Goal: Transaction & Acquisition: Purchase product/service

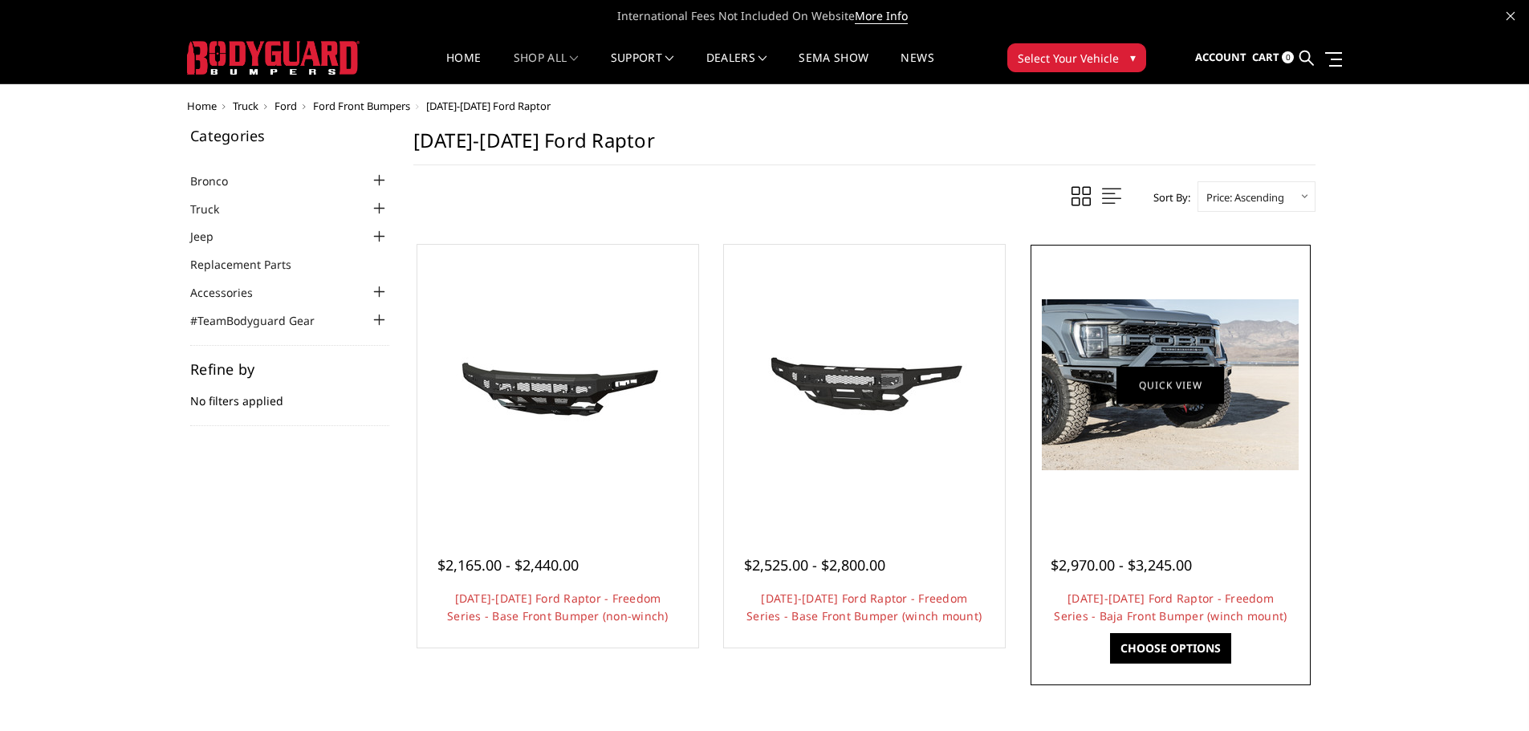
click at [1183, 383] on link "Quick view" at bounding box center [1171, 385] width 108 height 38
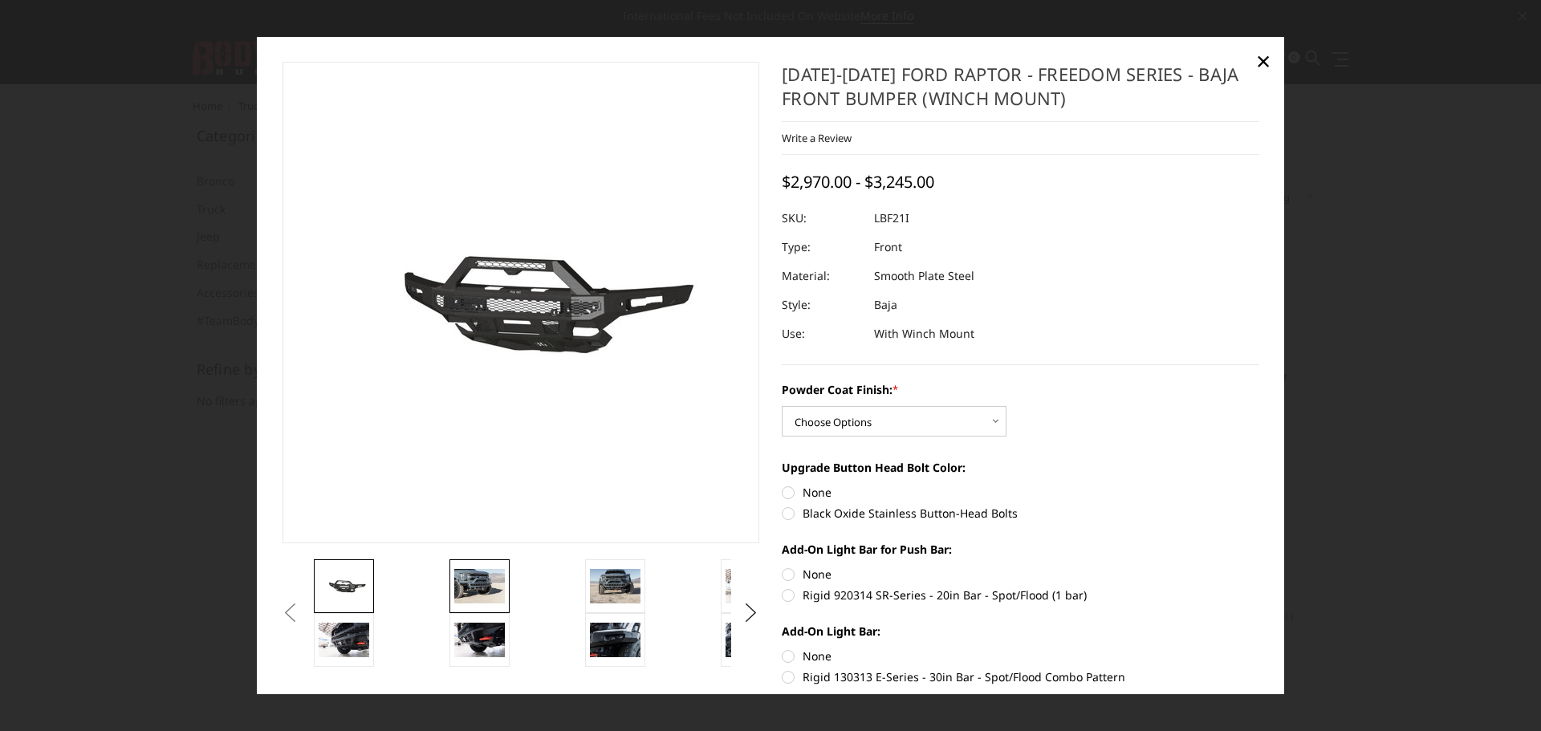
click at [476, 588] on img at bounding box center [479, 587] width 51 height 34
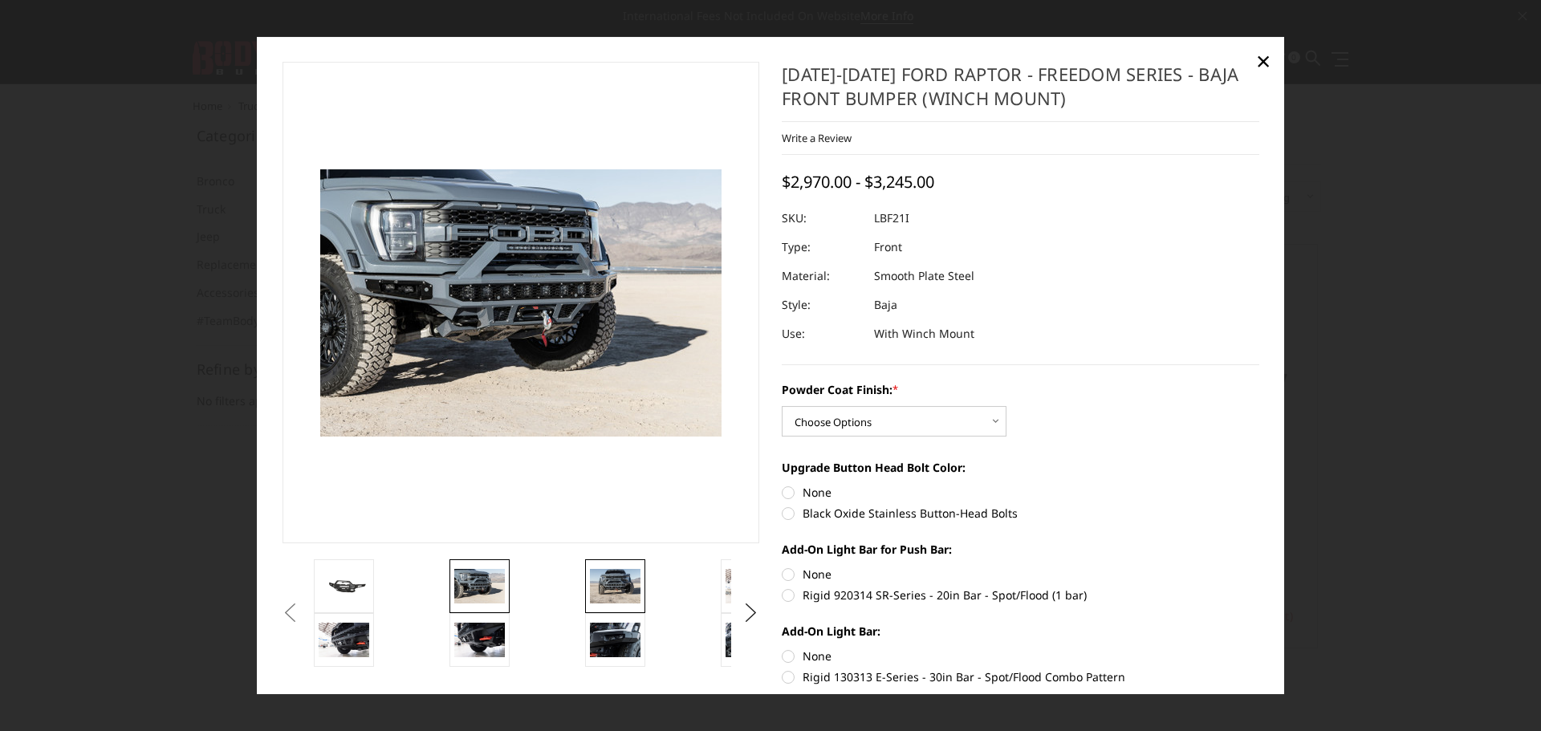
click at [615, 580] on img at bounding box center [615, 587] width 51 height 34
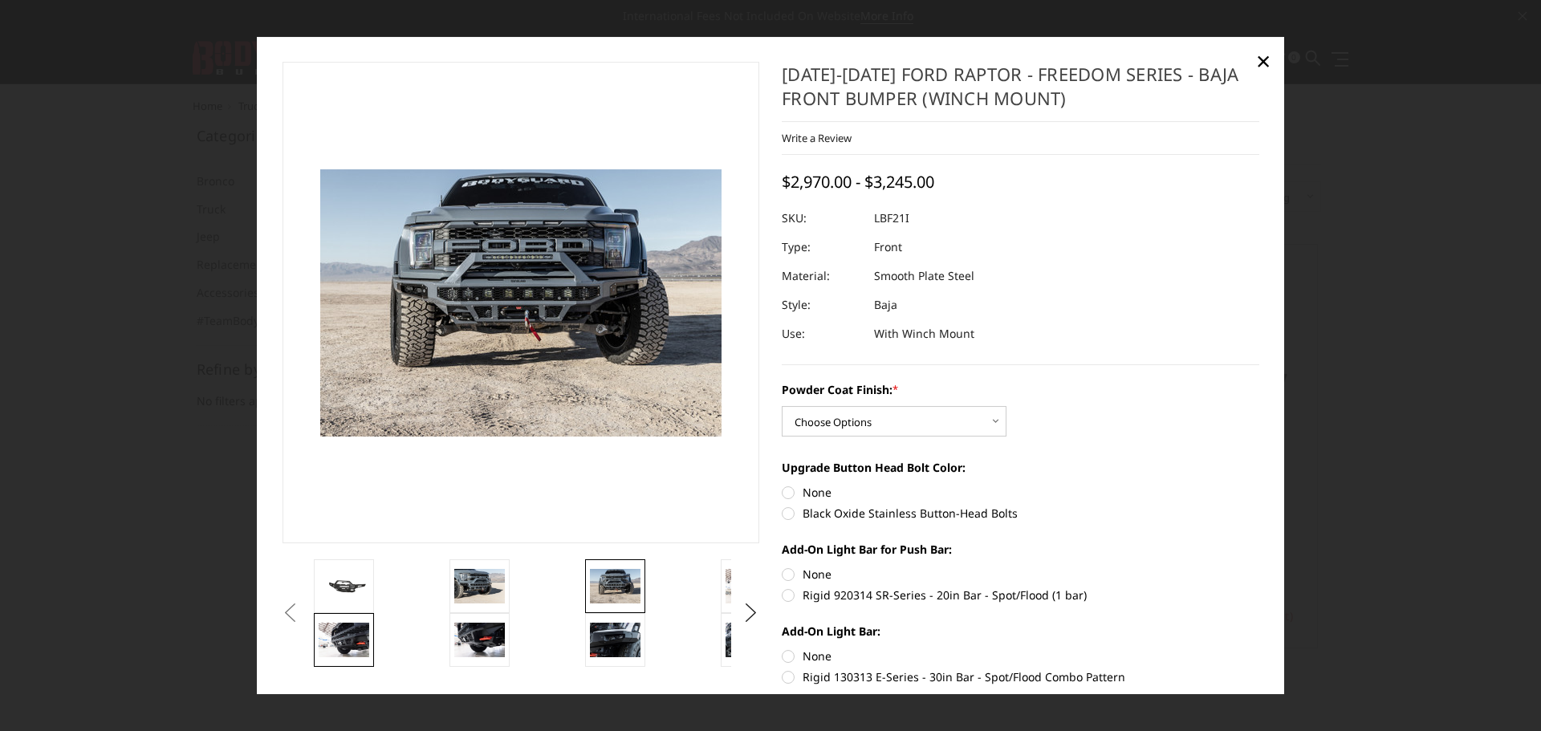
click at [336, 640] on img at bounding box center [344, 641] width 51 height 34
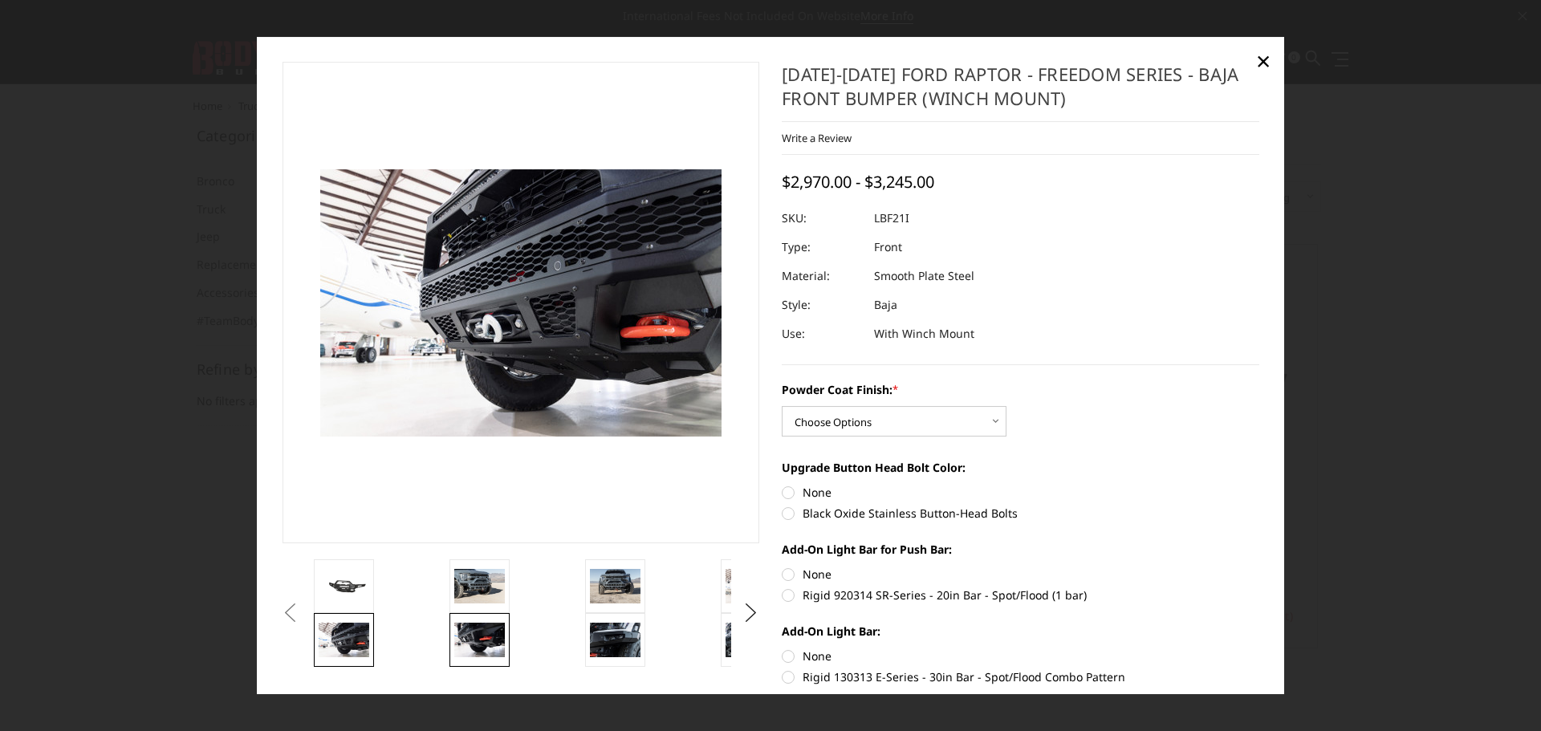
click at [486, 639] on img at bounding box center [479, 641] width 51 height 34
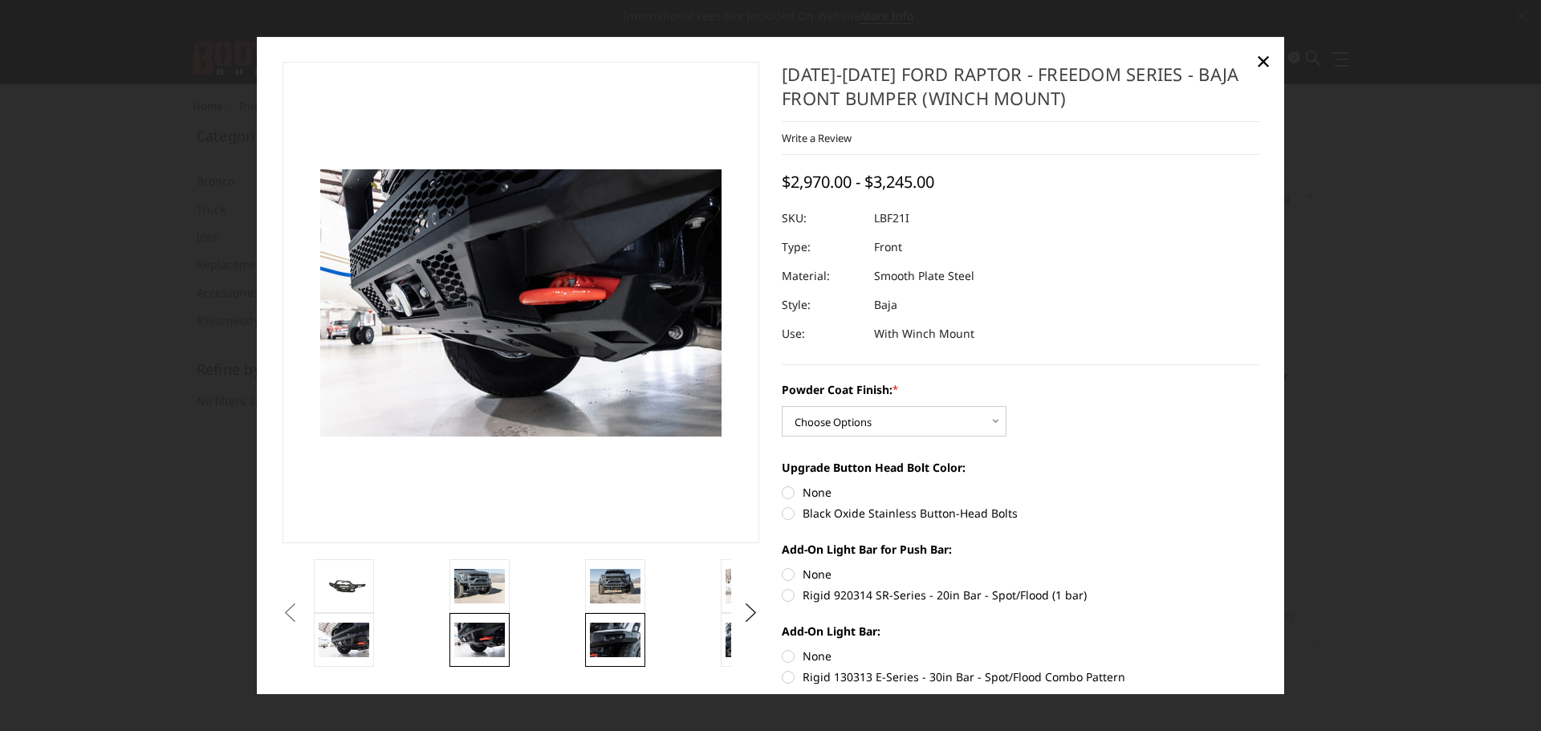
click at [608, 647] on img at bounding box center [615, 641] width 51 height 34
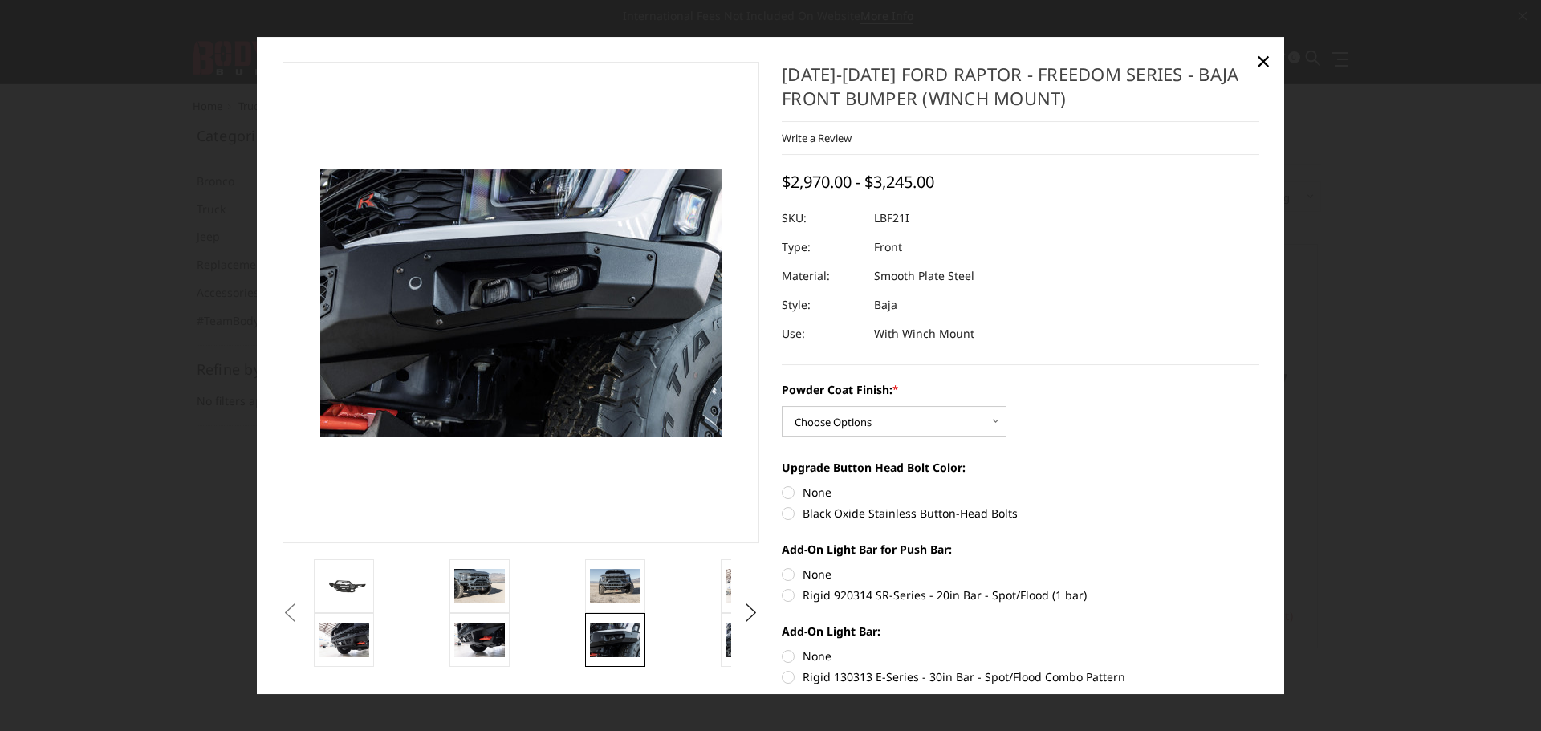
scroll to position [80, 0]
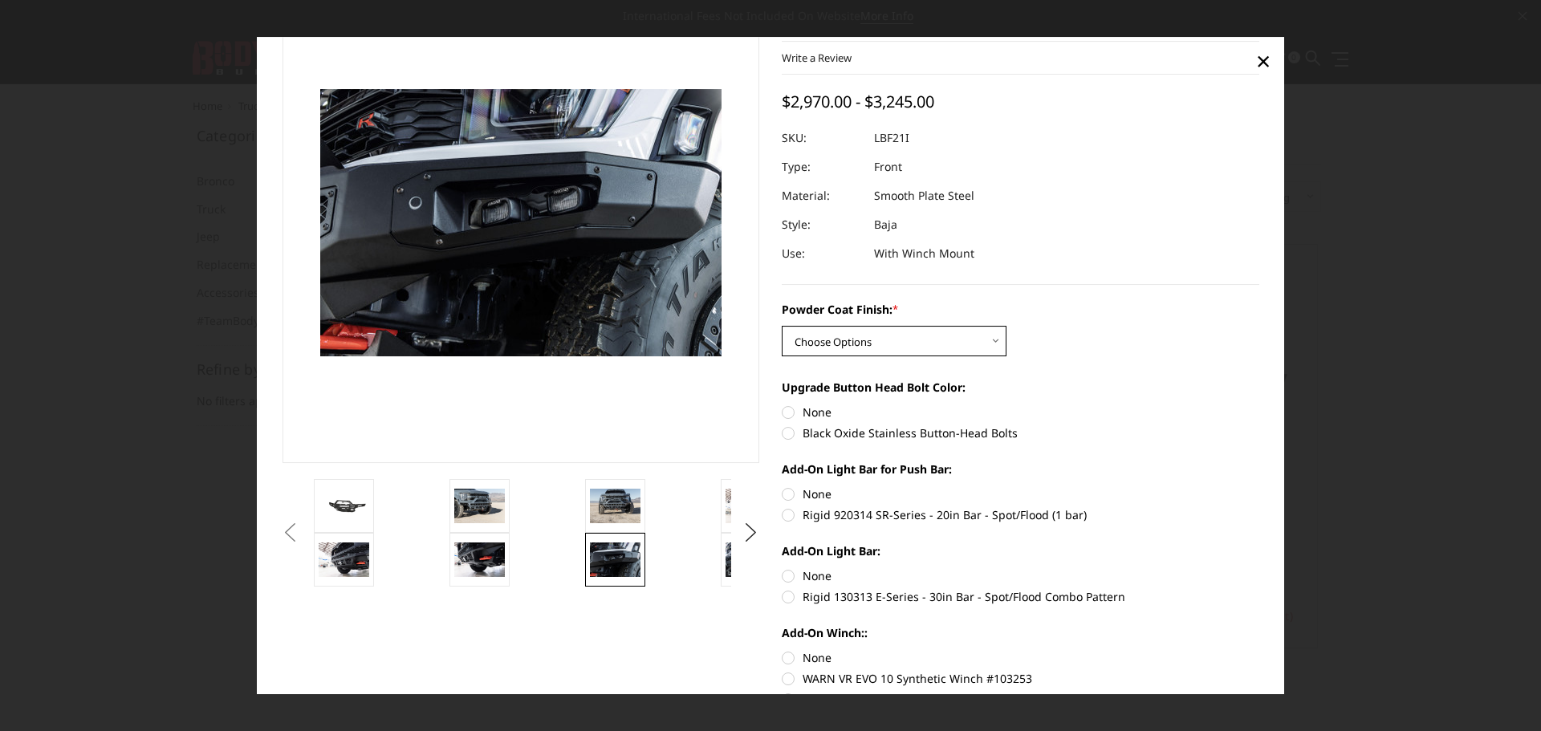
click at [938, 348] on select "Choose Options Bare Metal Texture Black Powder Coat" at bounding box center [894, 341] width 225 height 31
select select "2766"
click at [782, 326] on select "Choose Options Bare Metal Texture Black Powder Coat" at bounding box center [894, 341] width 225 height 31
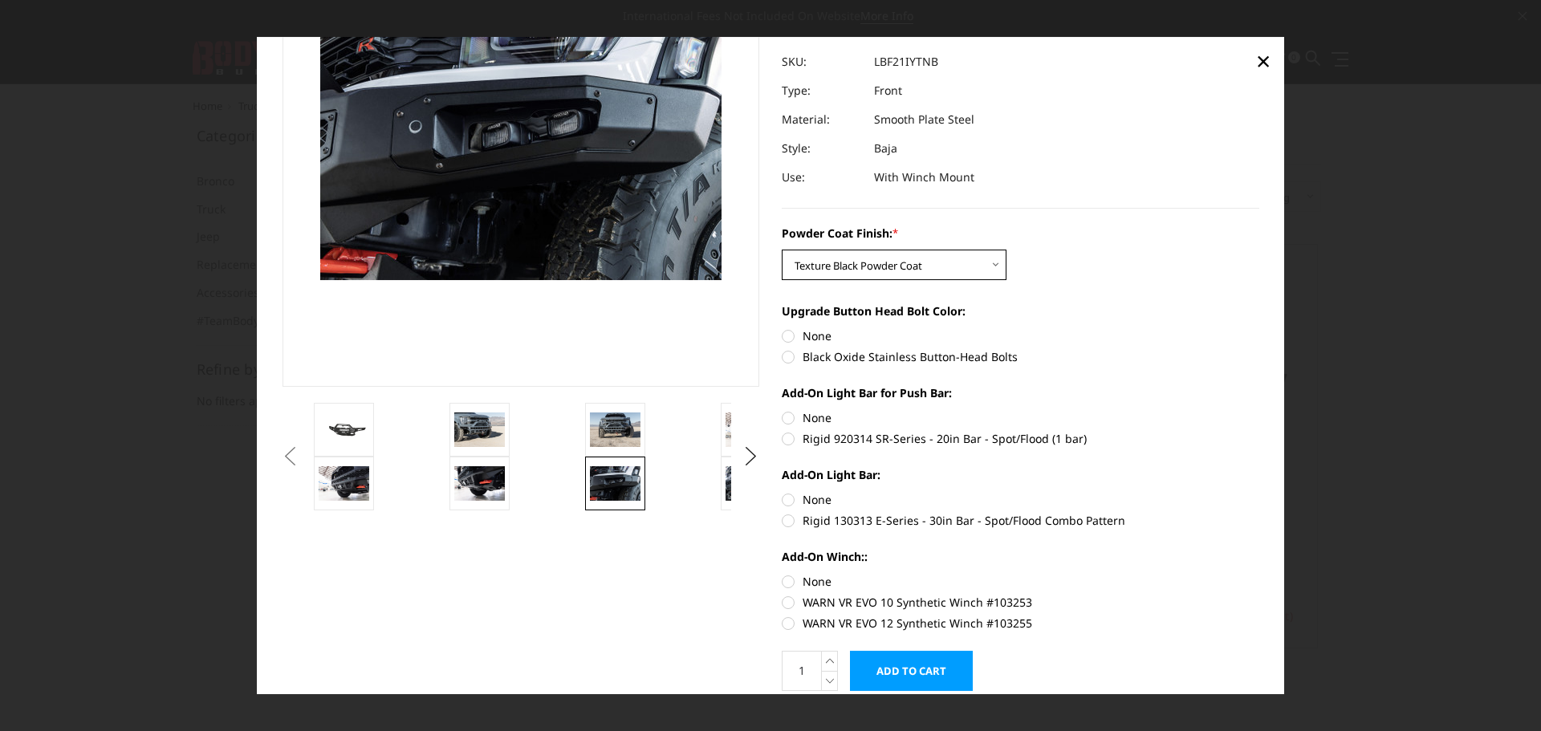
scroll to position [161, 0]
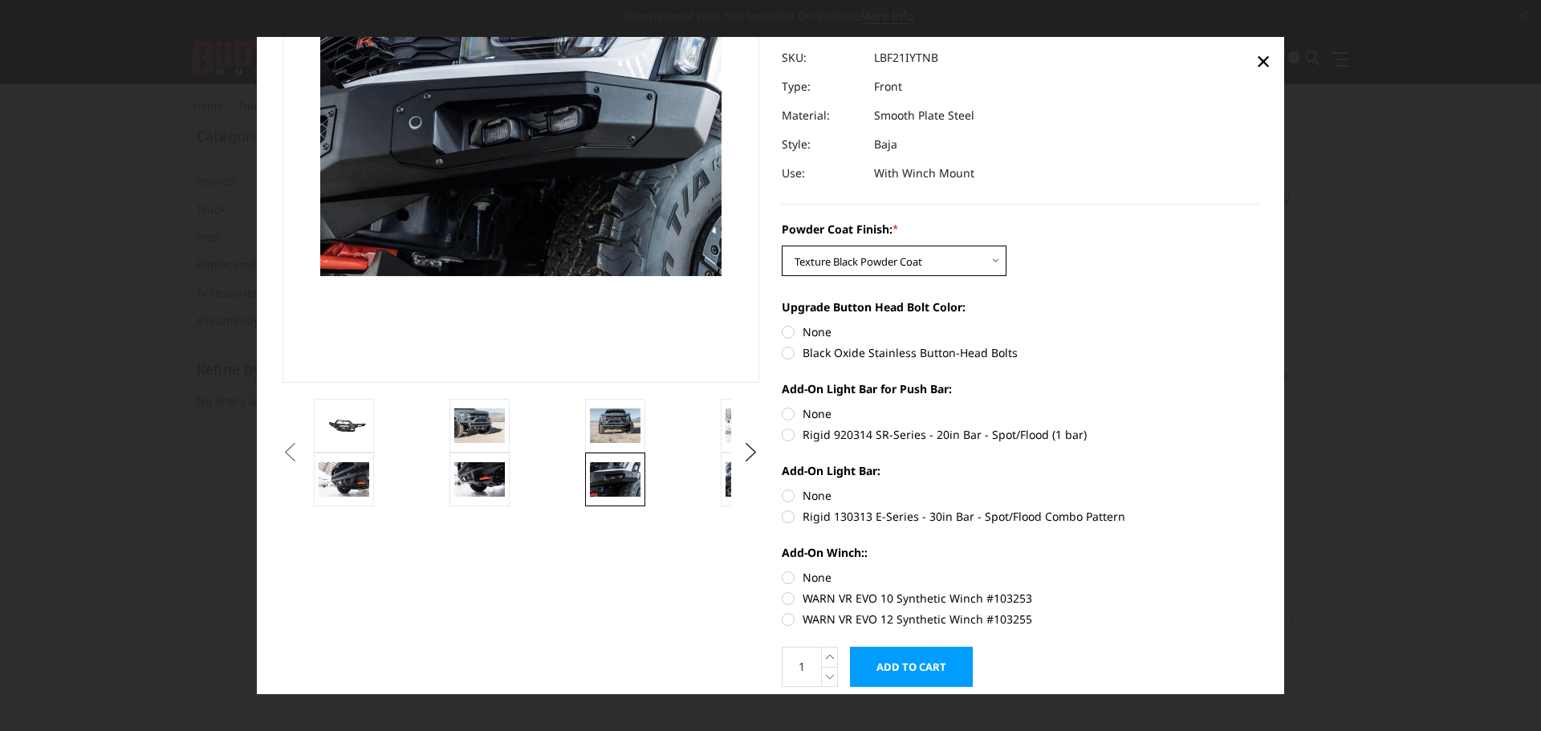
click at [979, 257] on select "Choose Options Bare Metal Texture Black Powder Coat" at bounding box center [894, 261] width 225 height 31
click at [1081, 287] on div "Powder Coat Finish: * Choose Options Bare Metal Texture Black Powder Coat Upgra…" at bounding box center [1021, 423] width 478 height 404
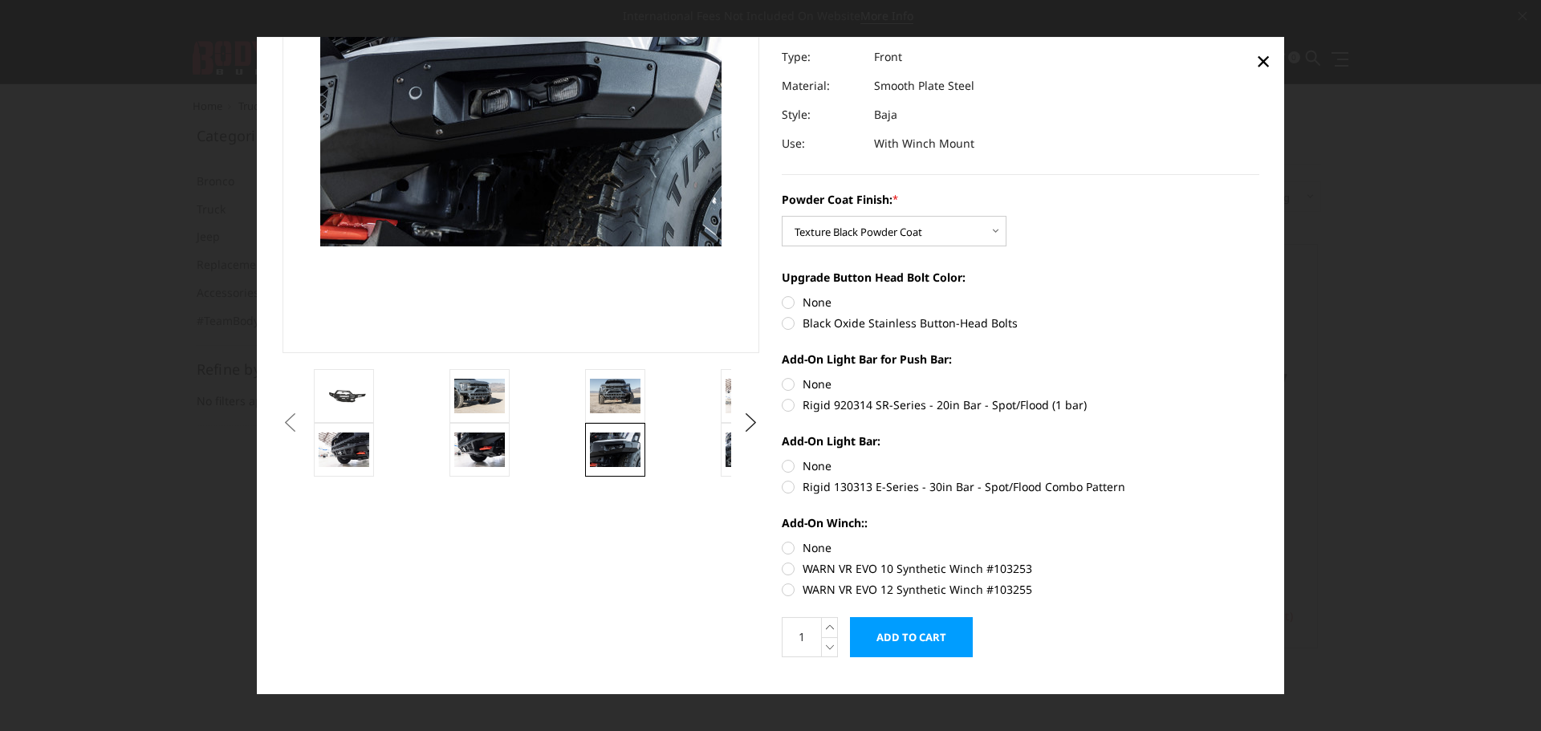
scroll to position [218, 0]
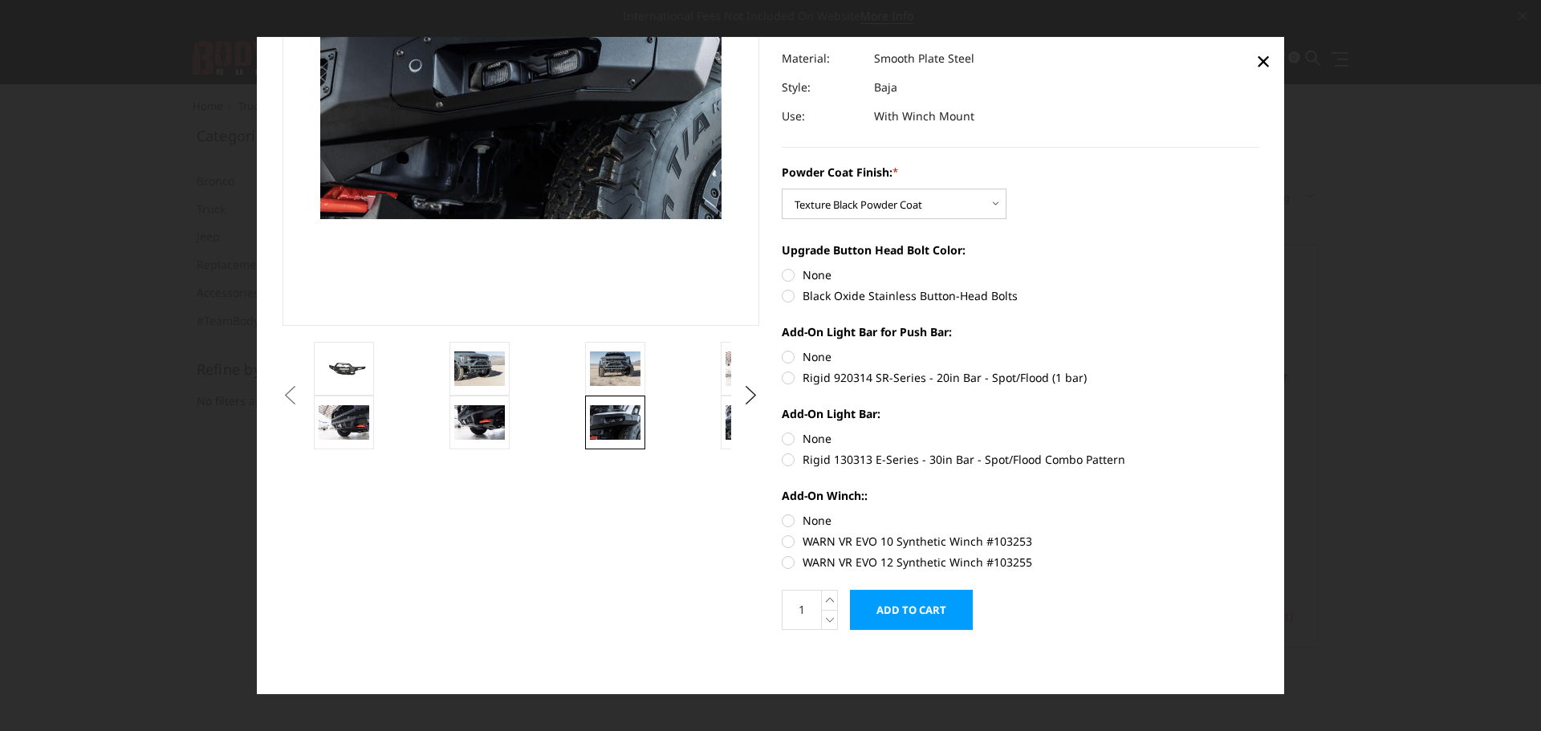
click at [782, 466] on label "Rigid 130313 E-Series - 30in Bar - Spot/Flood Combo Pattern" at bounding box center [1021, 459] width 478 height 17
click at [1260, 431] on input "Rigid 130313 E-Series - 30in Bar - Spot/Flood Combo Pattern" at bounding box center [1260, 430] width 1 height 1
radio input "true"
click at [783, 381] on label "Rigid 920314 SR-Series - 20in Bar - Spot/Flood (1 bar)" at bounding box center [1021, 377] width 478 height 17
click at [1260, 349] on input "Rigid 920314 SR-Series - 20in Bar - Spot/Flood (1 bar)" at bounding box center [1260, 348] width 1 height 1
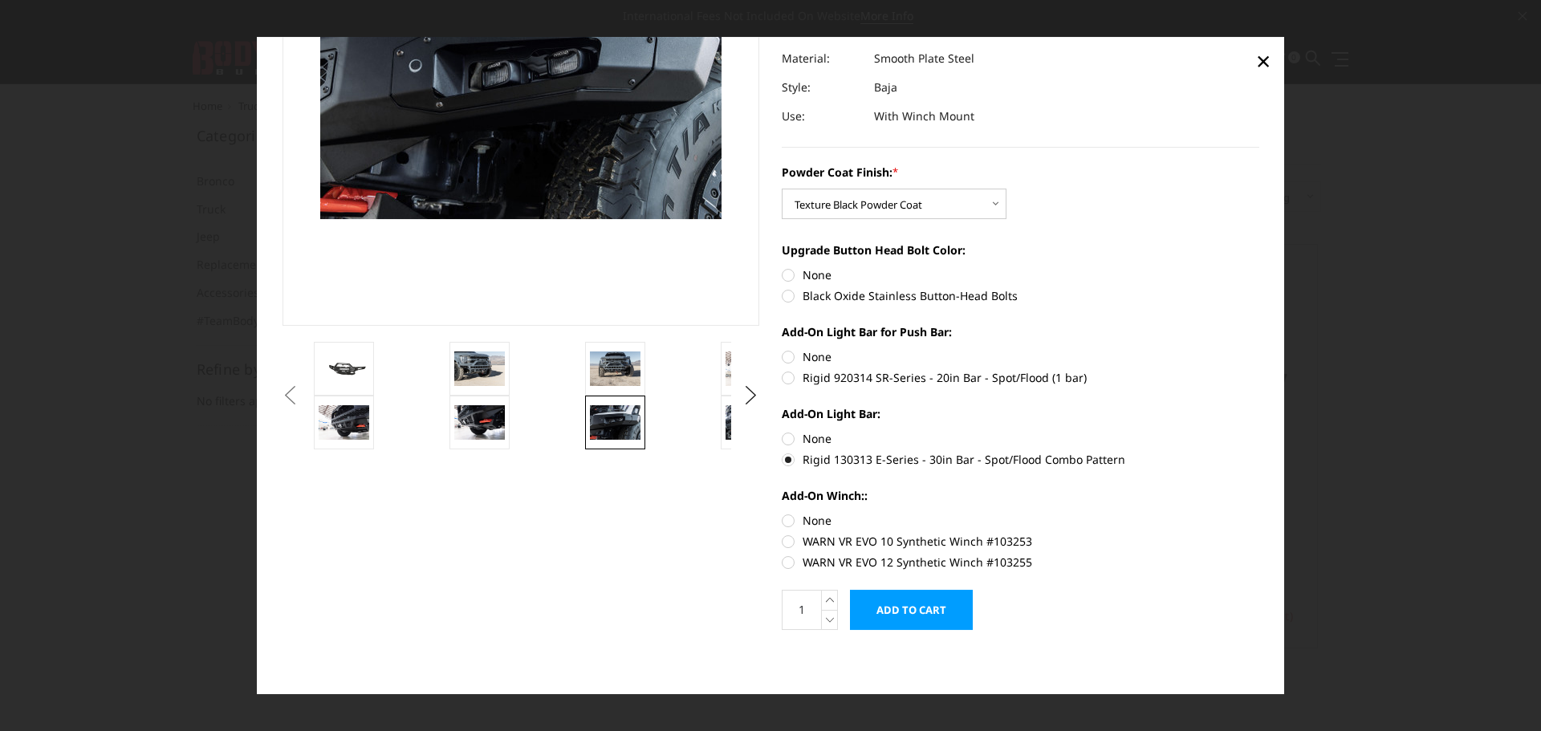
radio input "true"
click at [784, 561] on label "WARN VR EVO 12 Synthetic Winch #103255" at bounding box center [1021, 562] width 478 height 17
click at [1260, 534] on input "WARN VR EVO 12 Synthetic Winch #103255" at bounding box center [1260, 533] width 1 height 1
radio input "true"
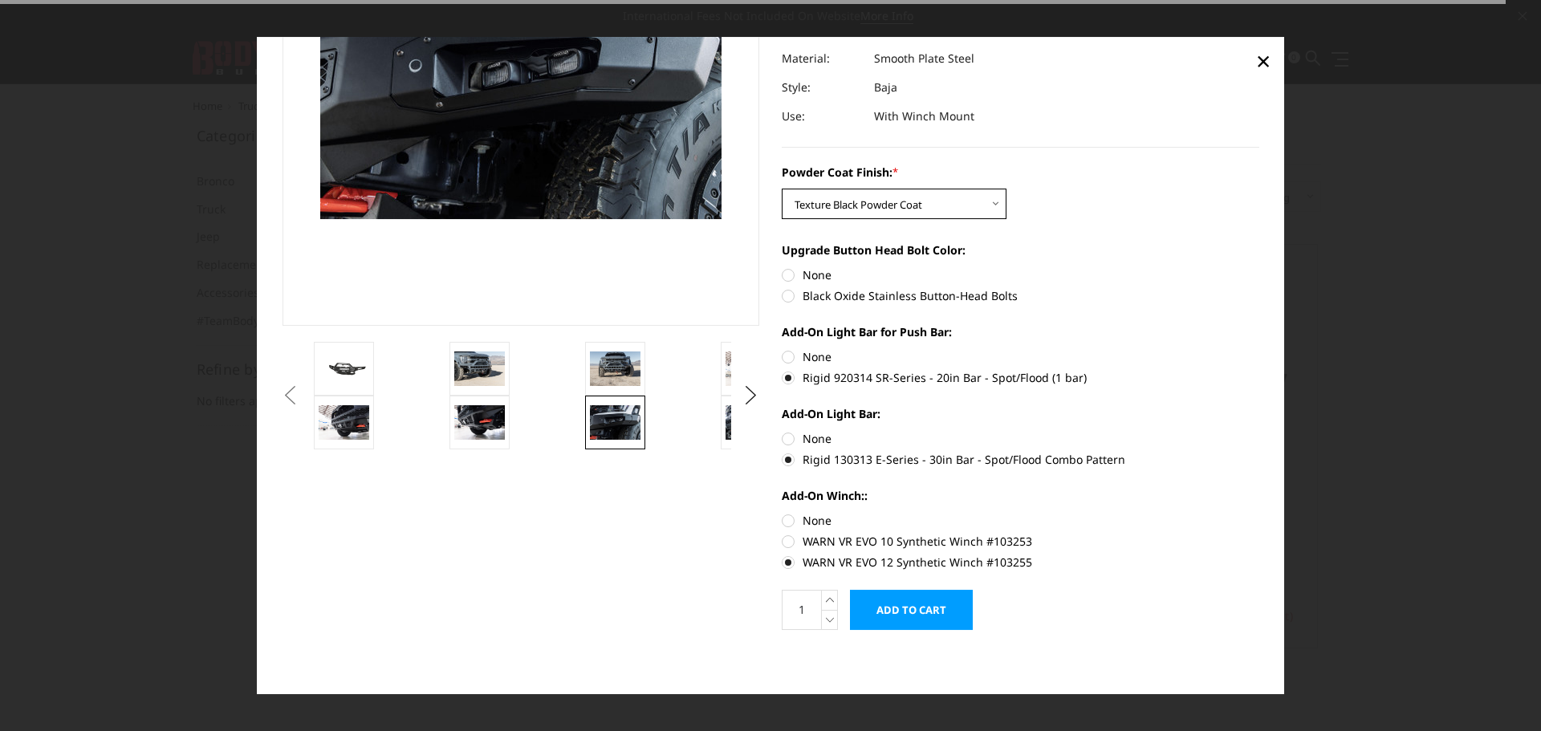
click at [930, 204] on select "Choose Options Bare Metal Texture Black Powder Coat" at bounding box center [894, 204] width 225 height 31
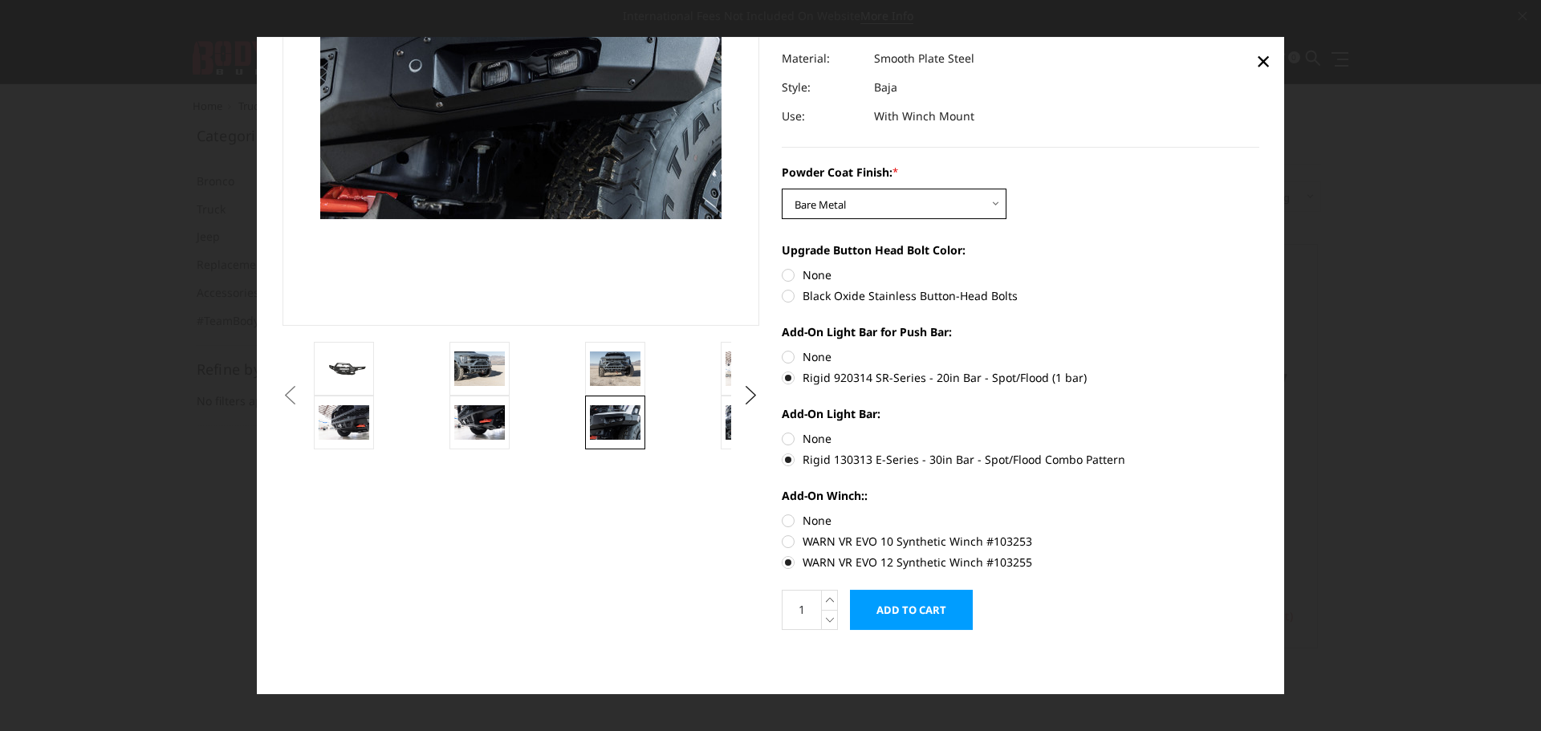
click at [782, 189] on select "Choose Options Bare Metal Texture Black Powder Coat" at bounding box center [894, 204] width 225 height 31
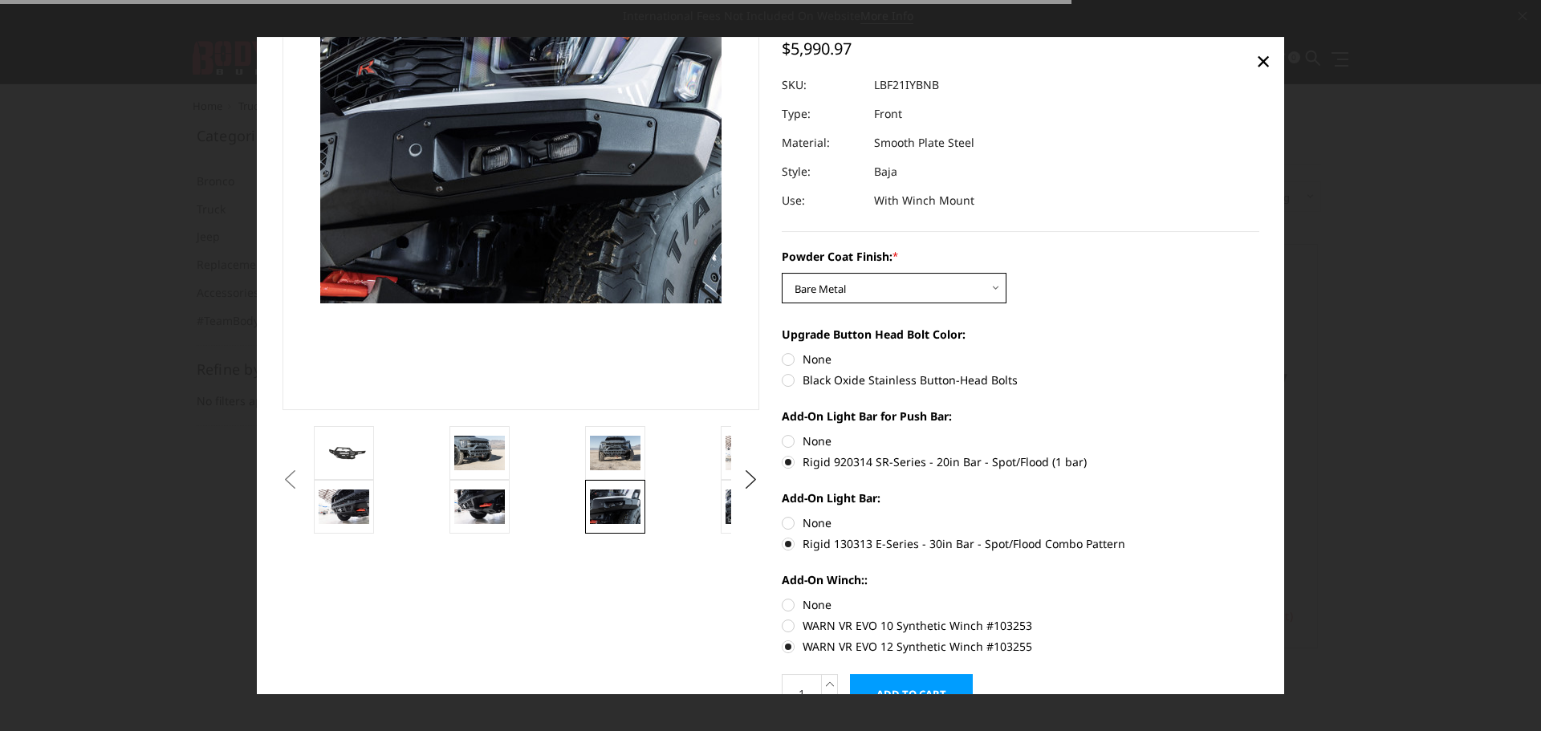
scroll to position [57, 0]
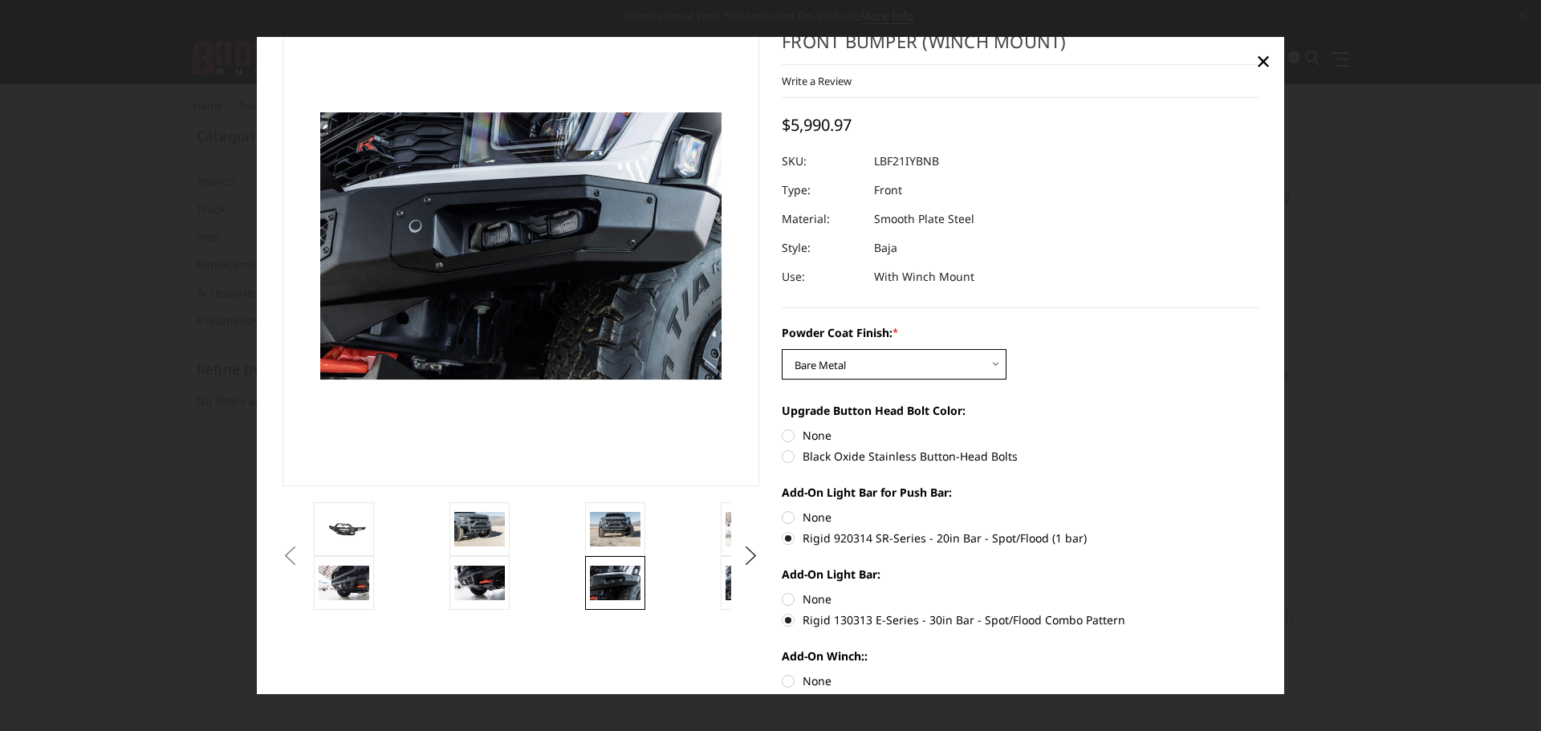
click at [967, 365] on select "Choose Options Bare Metal Texture Black Powder Coat" at bounding box center [894, 364] width 225 height 31
select select "2766"
click at [782, 349] on select "Choose Options Bare Metal Texture Black Powder Coat" at bounding box center [894, 364] width 225 height 31
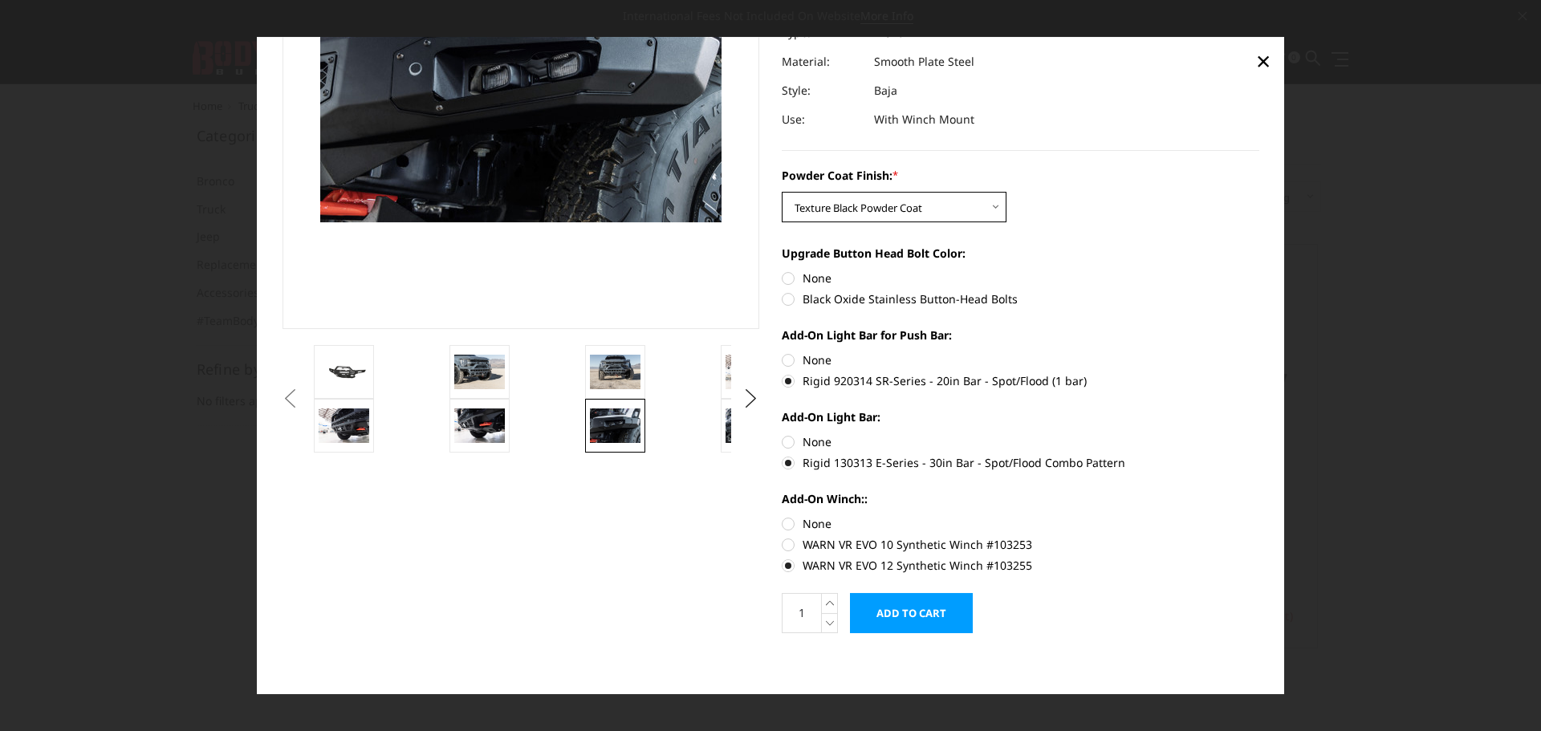
scroll to position [218, 0]
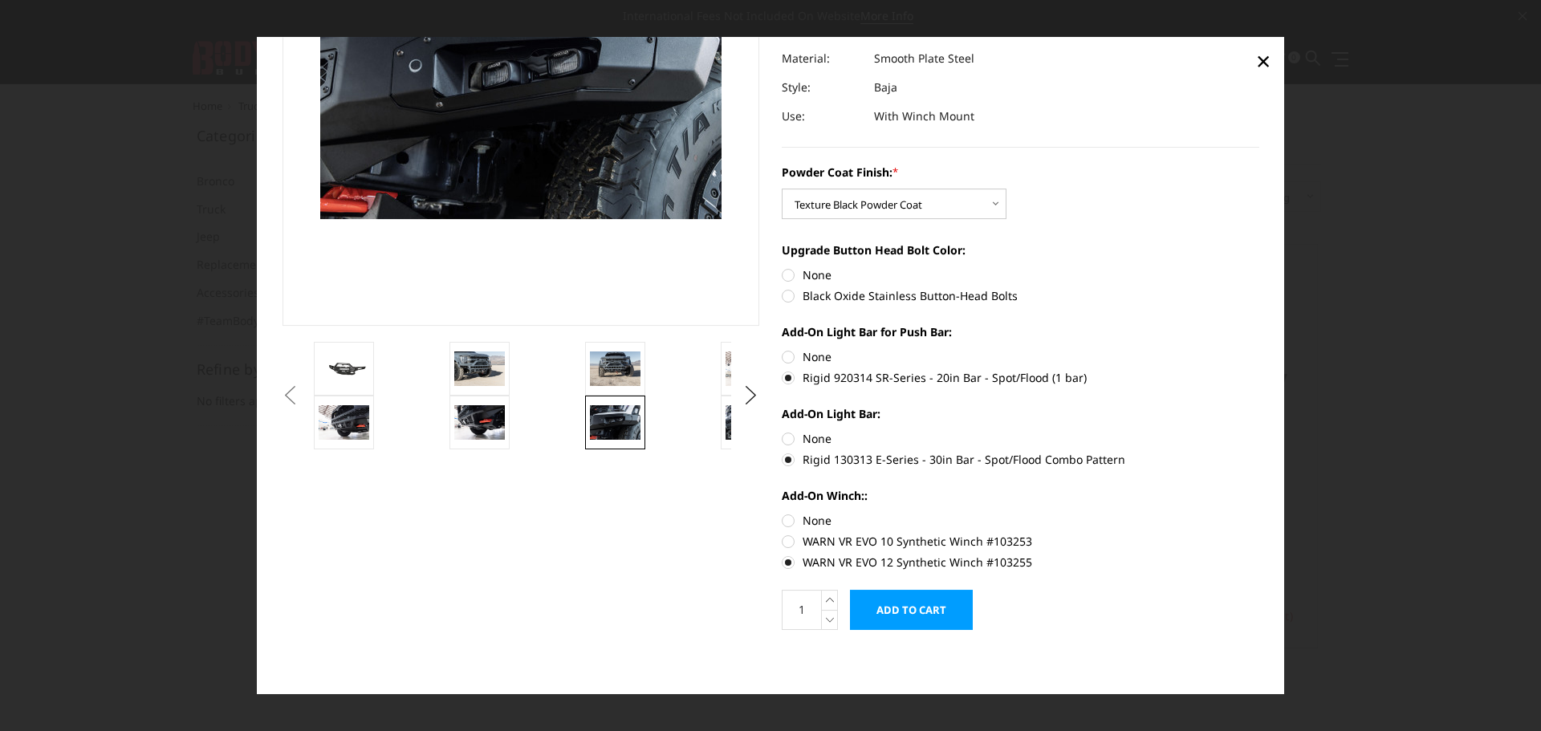
click at [851, 298] on label "Black Oxide Stainless Button-Head Bolts" at bounding box center [1021, 295] width 478 height 17
click at [1260, 267] on input "Black Oxide Stainless Button-Head Bolts" at bounding box center [1260, 267] width 1 height 1
radio input "true"
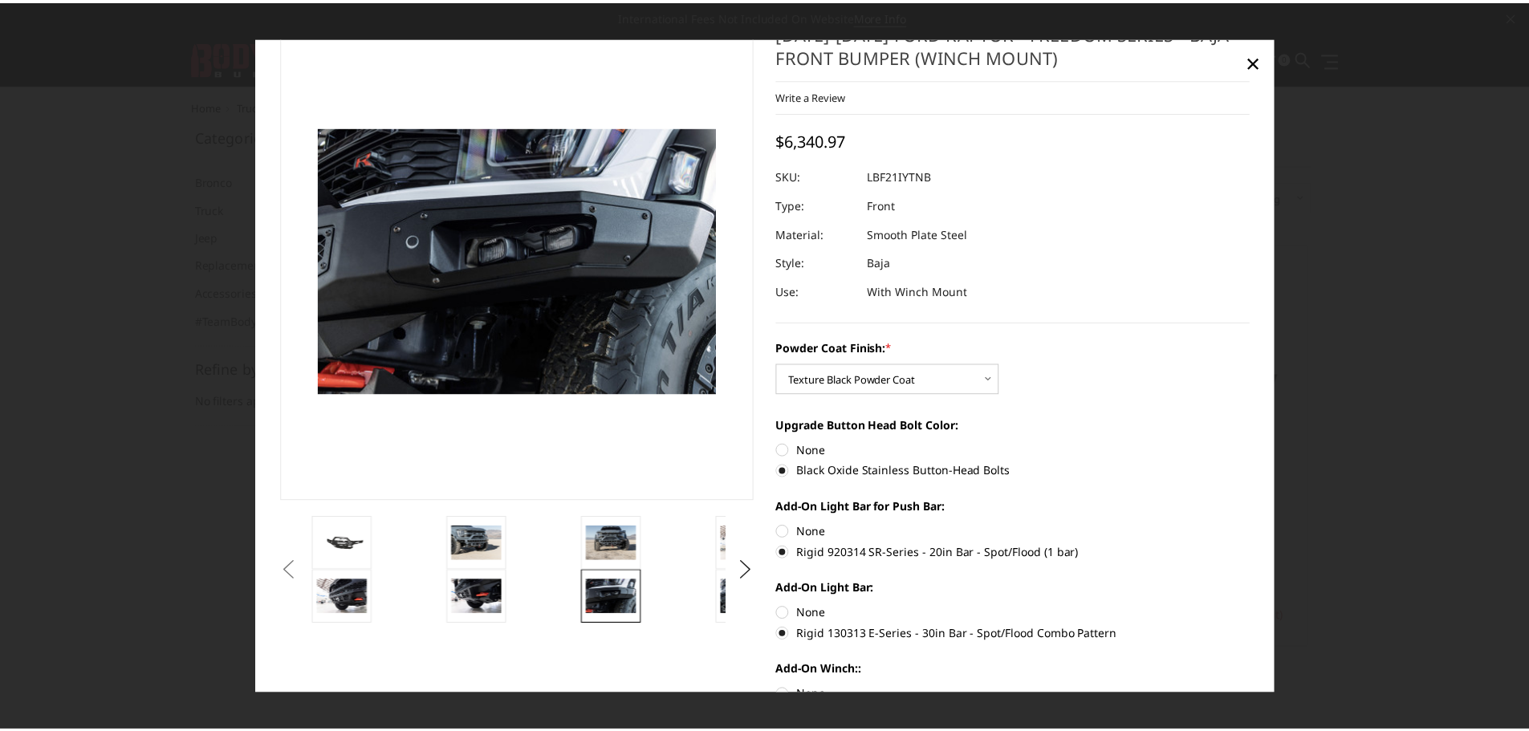
scroll to position [0, 0]
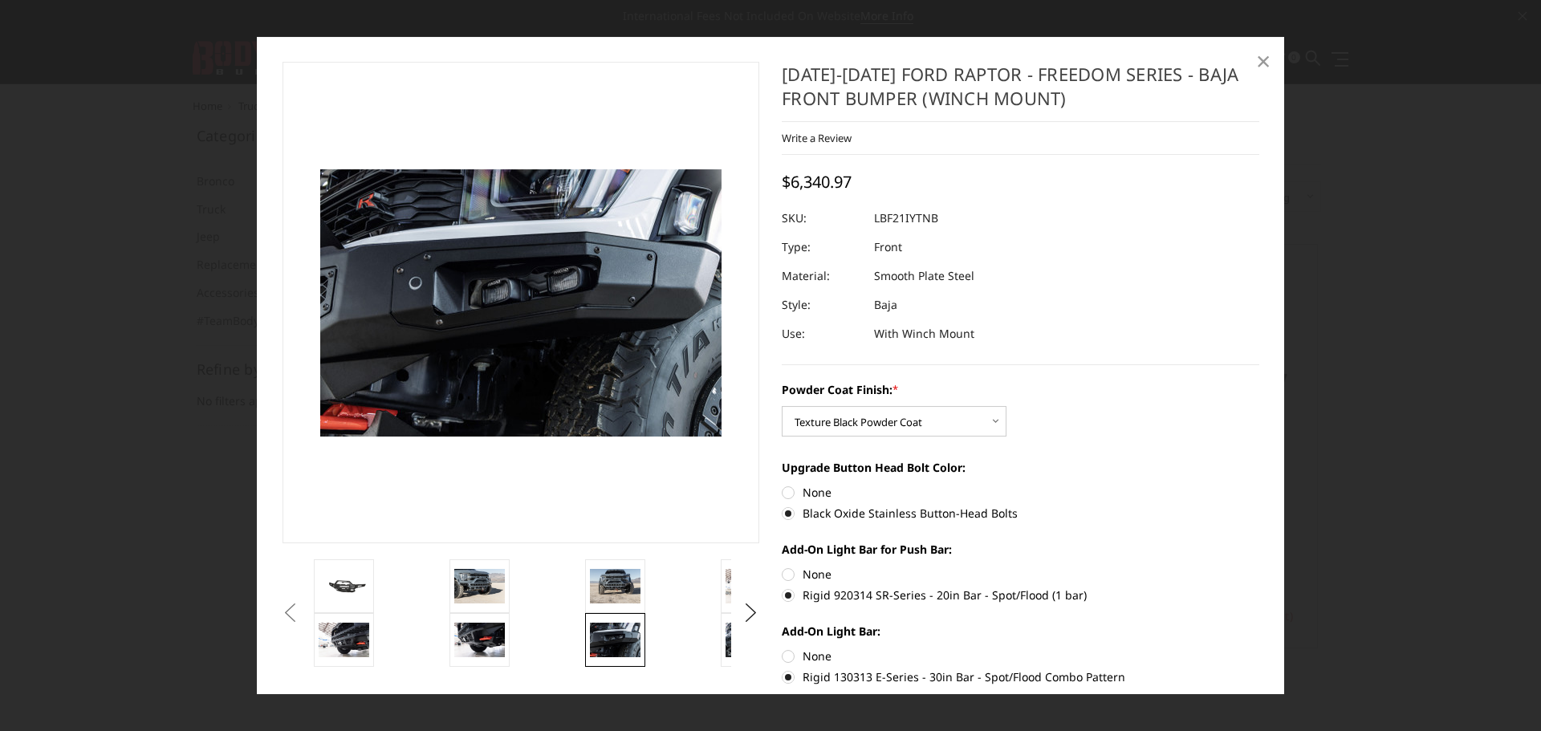
click at [1261, 59] on span "×" at bounding box center [1263, 60] width 14 height 35
